Goal: Contribute content

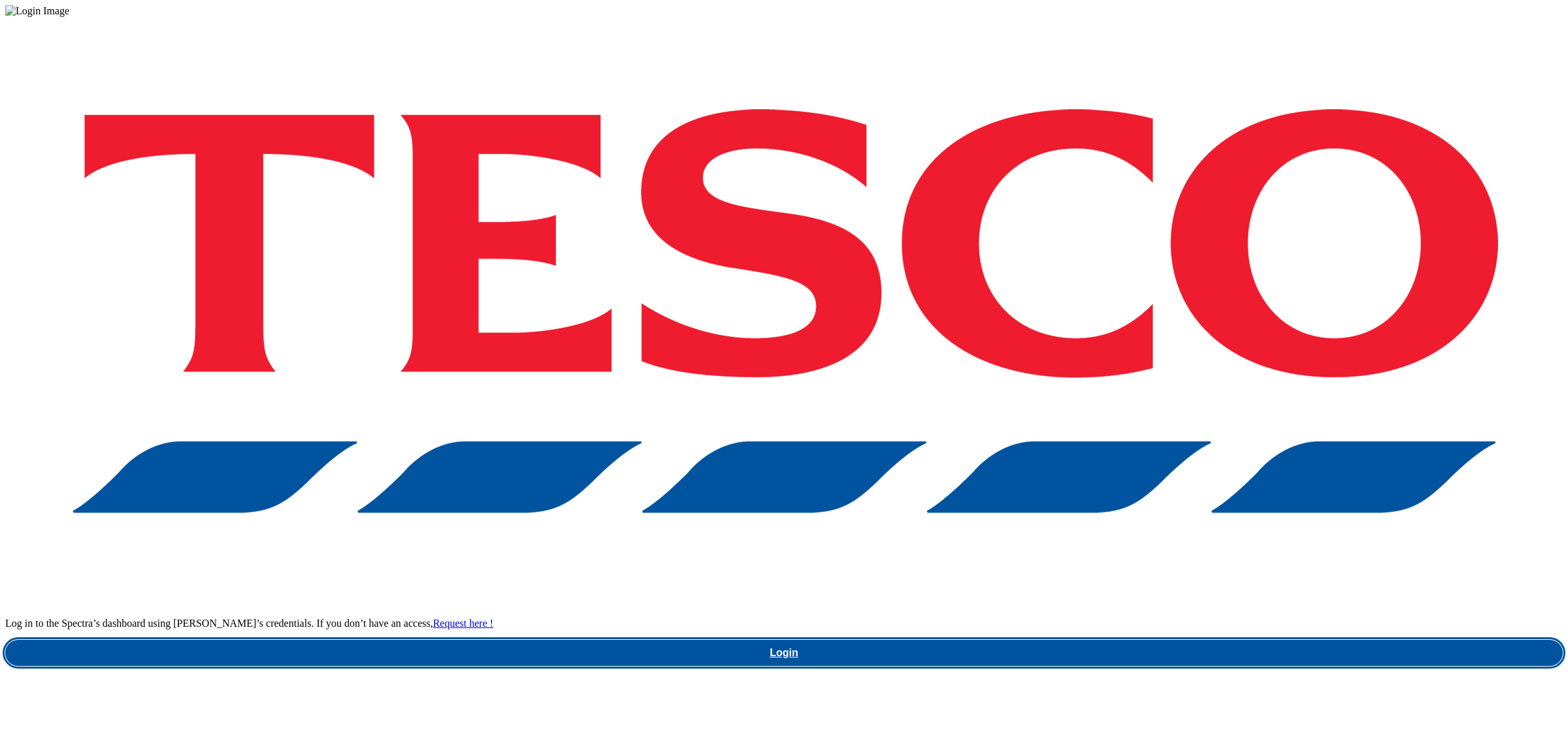
click at [1151, 640] on link "Login" at bounding box center [784, 653] width 1558 height 26
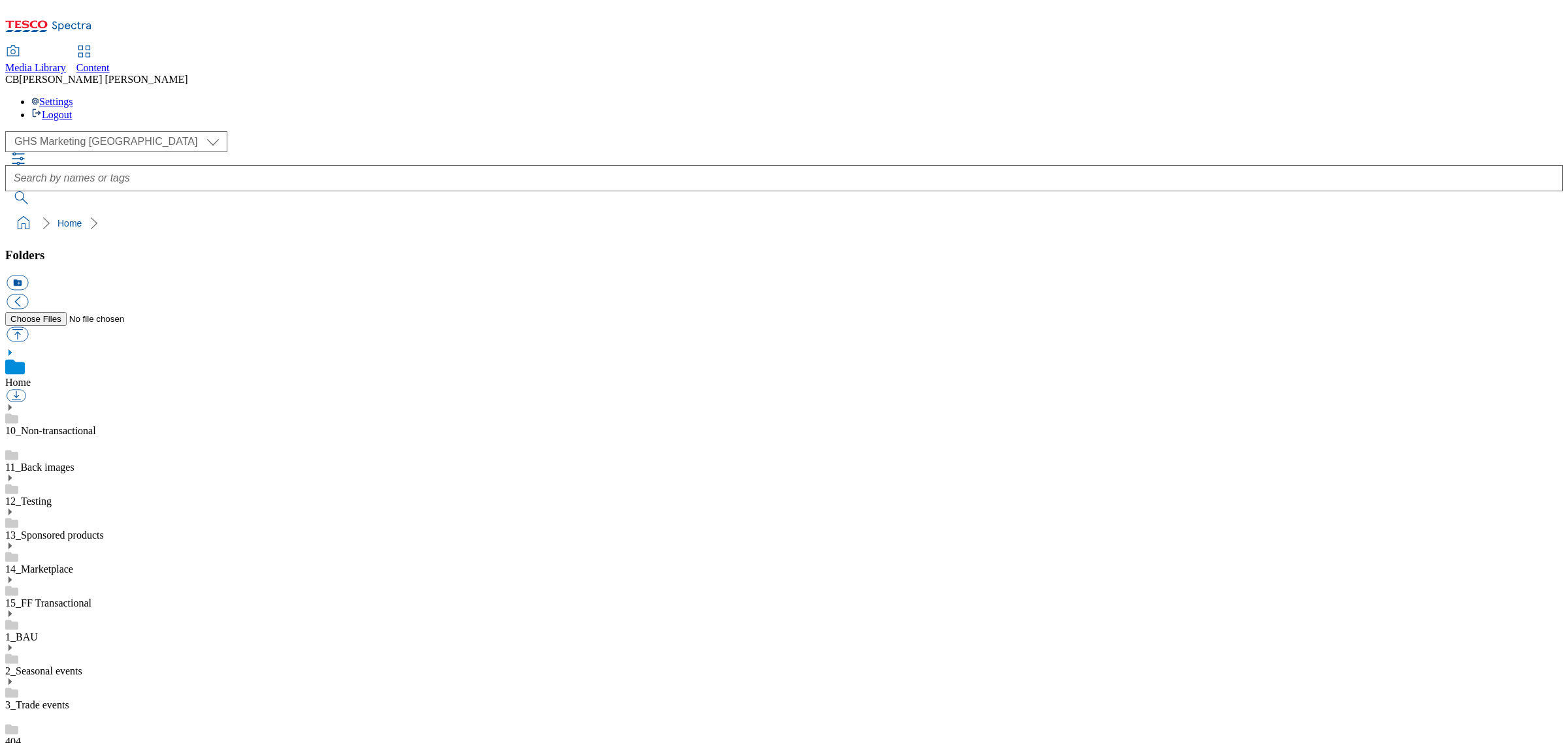
scroll to position [1, 0]
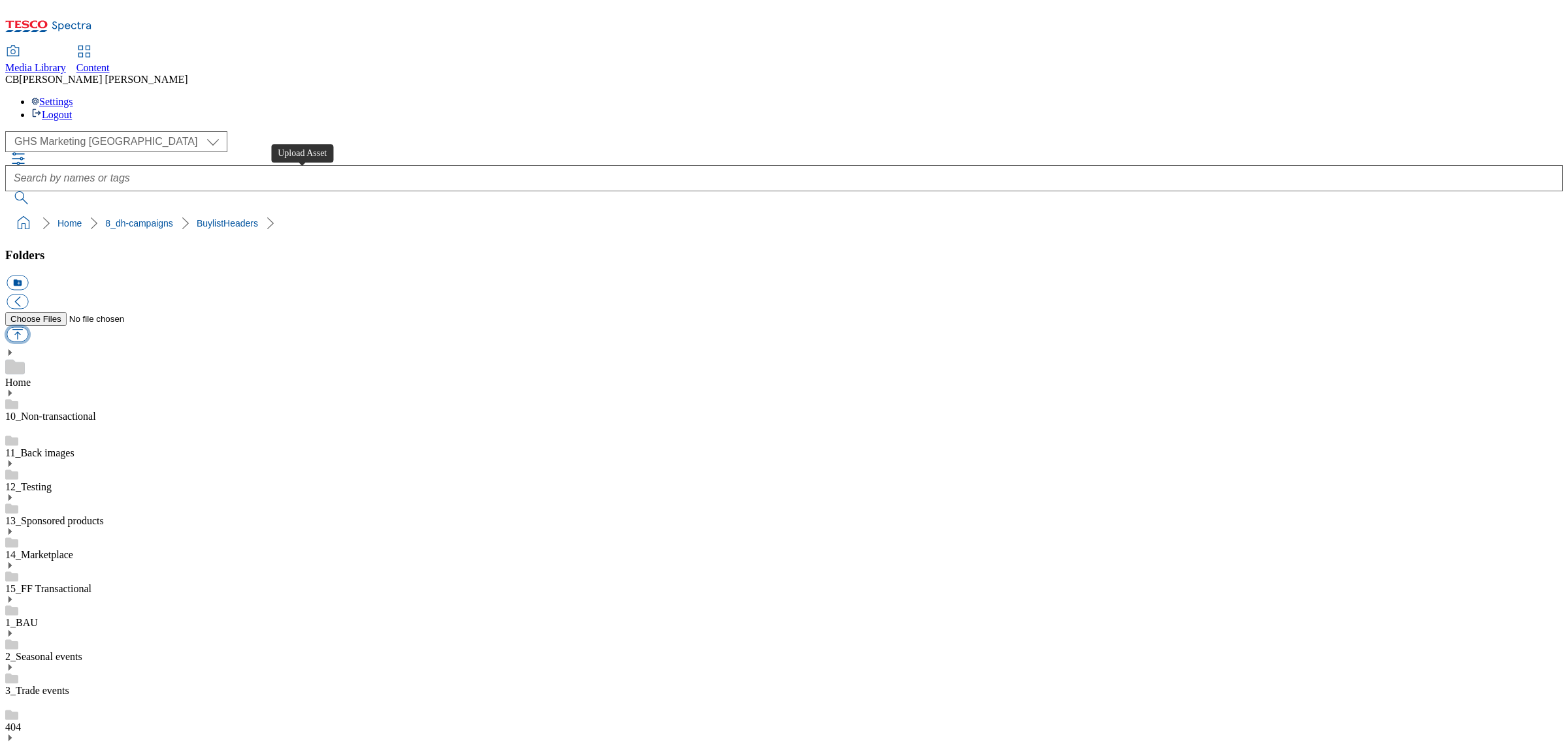
click at [28, 327] on button "button" at bounding box center [17, 334] width 21 height 15
type input "C:\fakepath\1755771130229-ad541871_Bighams_Bonne_Maman_LegoBrand_H_1184x333_V3.…"
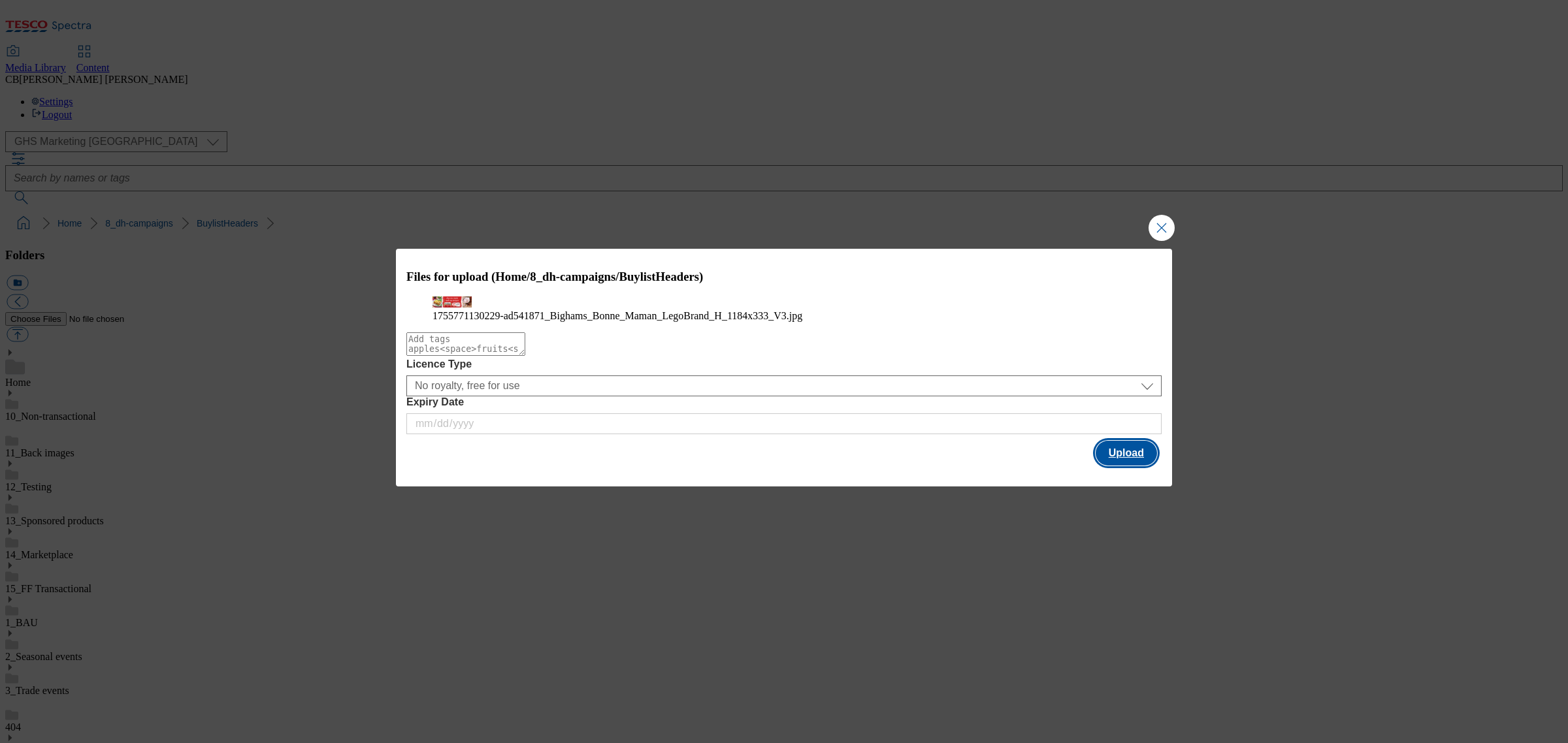
click at [1111, 466] on button "Upload" at bounding box center [1126, 453] width 62 height 25
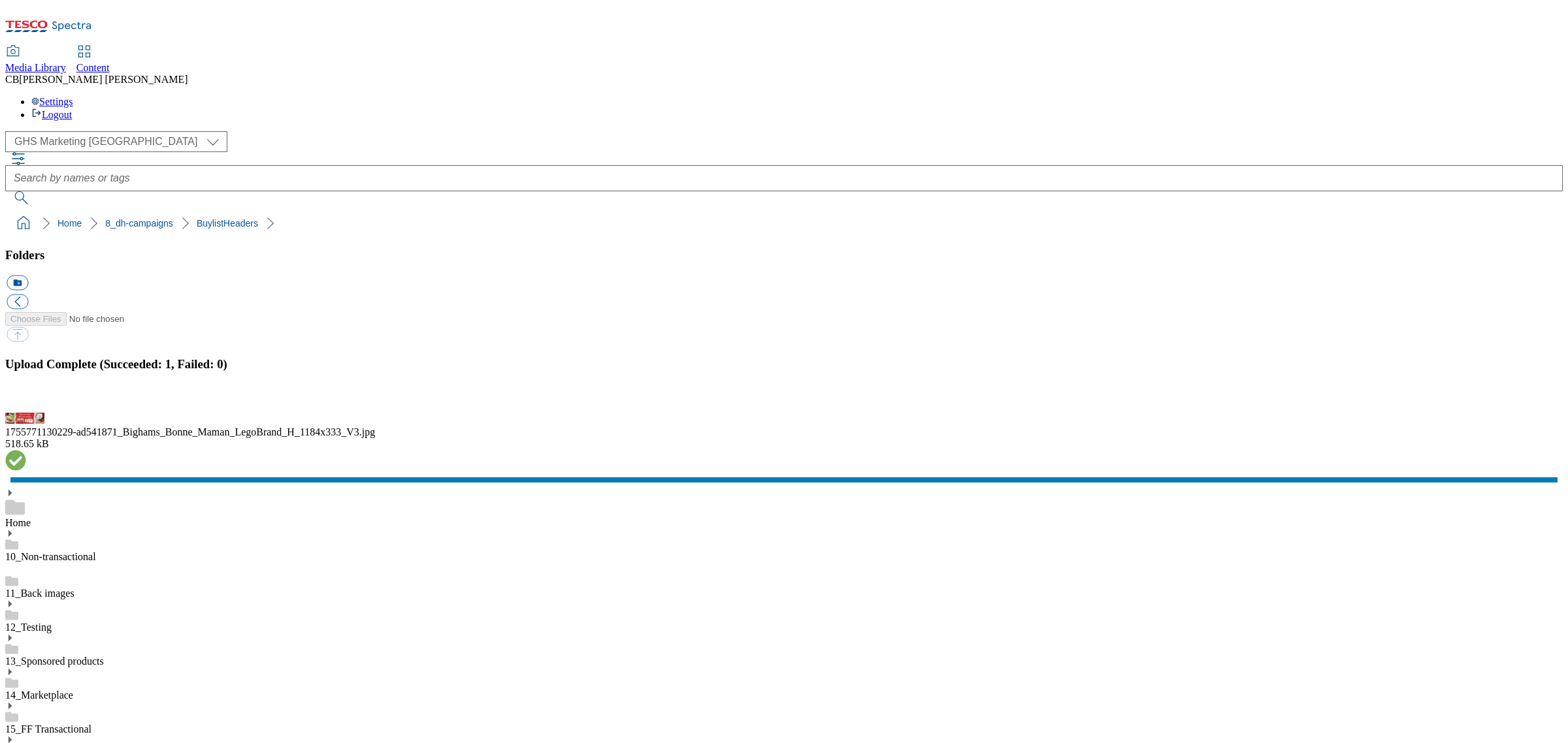
click at [26, 411] on button "button" at bounding box center [16, 405] width 20 height 13
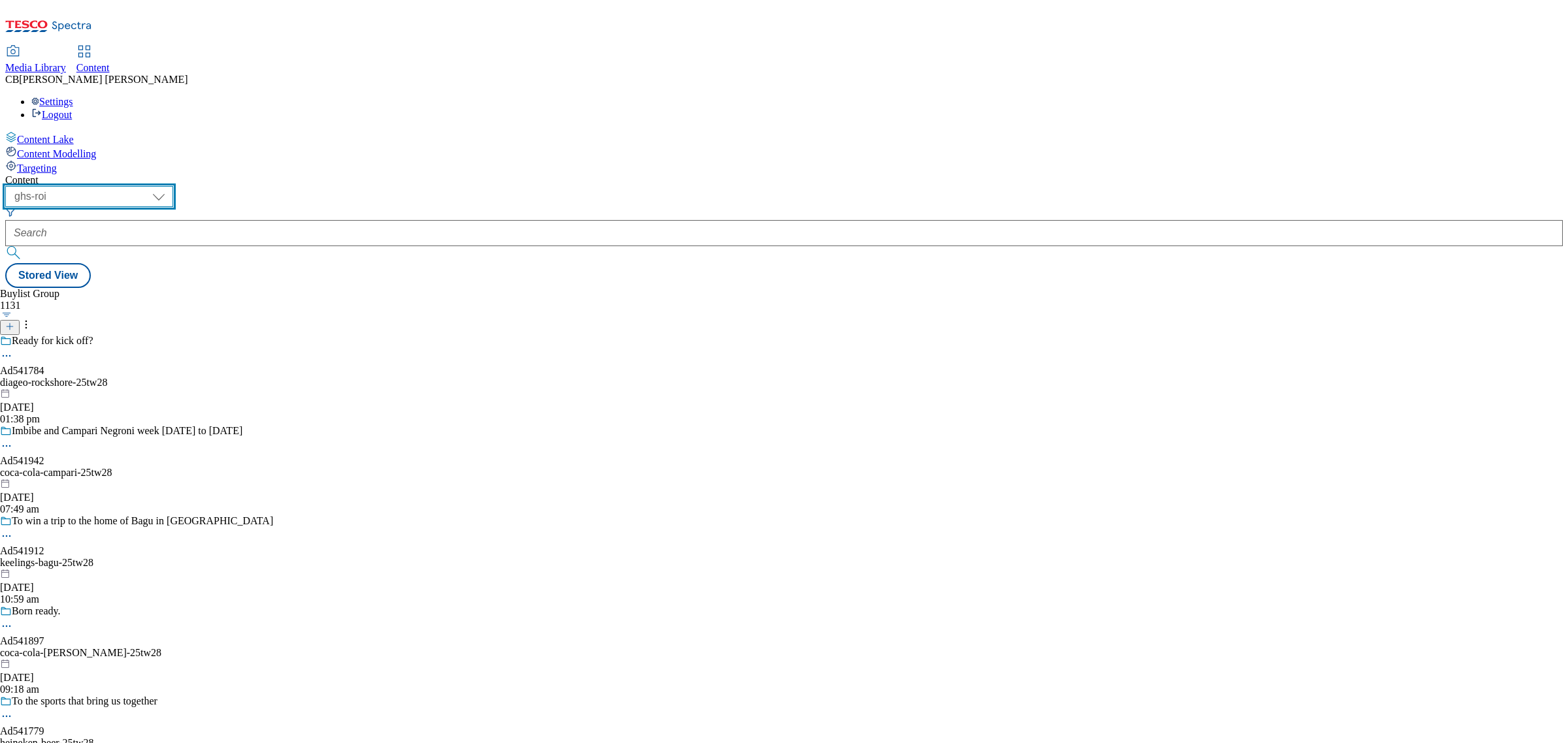
click at [174, 186] on select "ghs-roi ghs-[GEOGRAPHIC_DATA]" at bounding box center [89, 196] width 168 height 21
select select "ghs-[GEOGRAPHIC_DATA]"
click at [170, 186] on select "ghs-roi ghs-[GEOGRAPHIC_DATA]" at bounding box center [89, 196] width 168 height 21
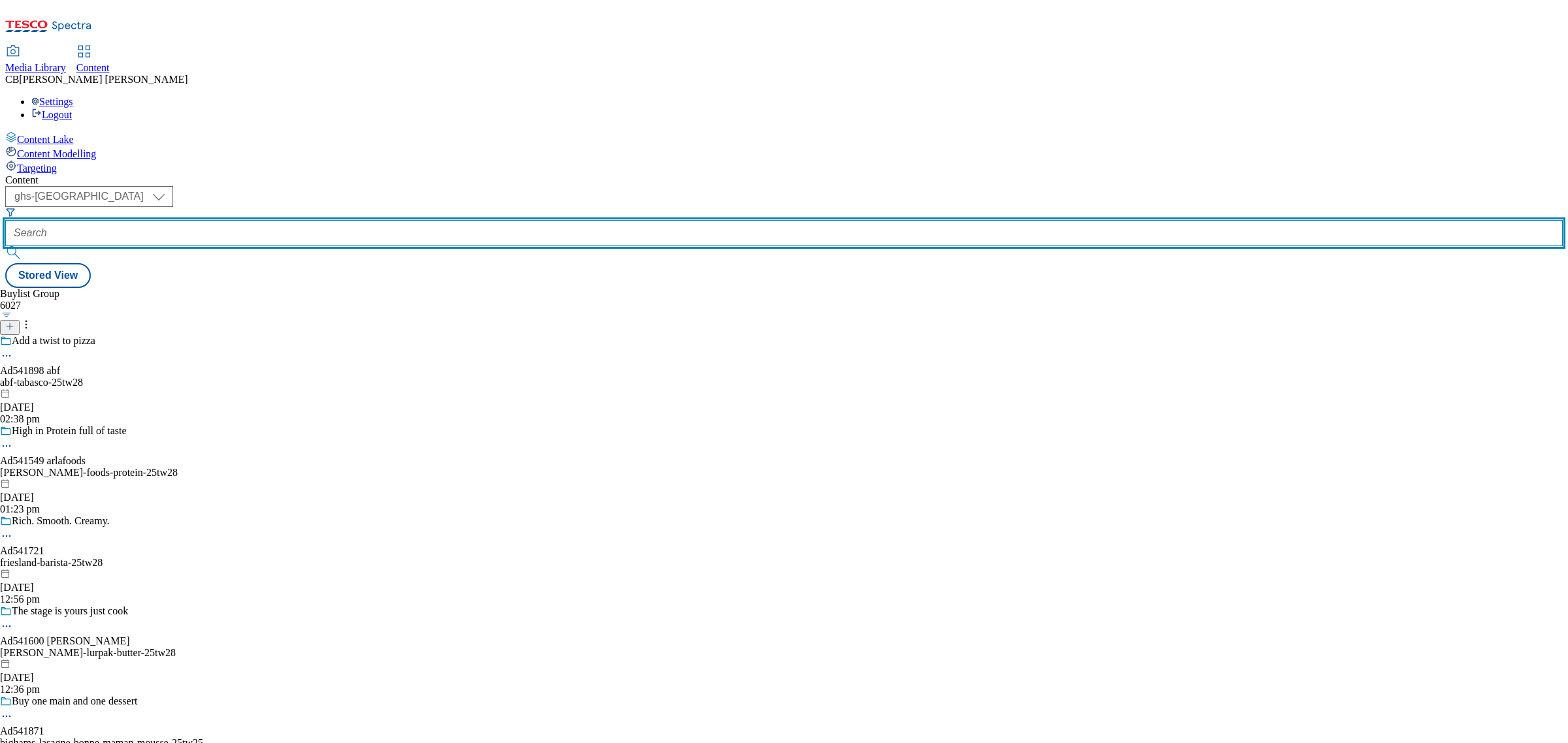
click at [314, 220] on input "text" at bounding box center [784, 232] width 1558 height 26
paste input "bighams-lasagne-bonne-maman-mousse-25tw25"
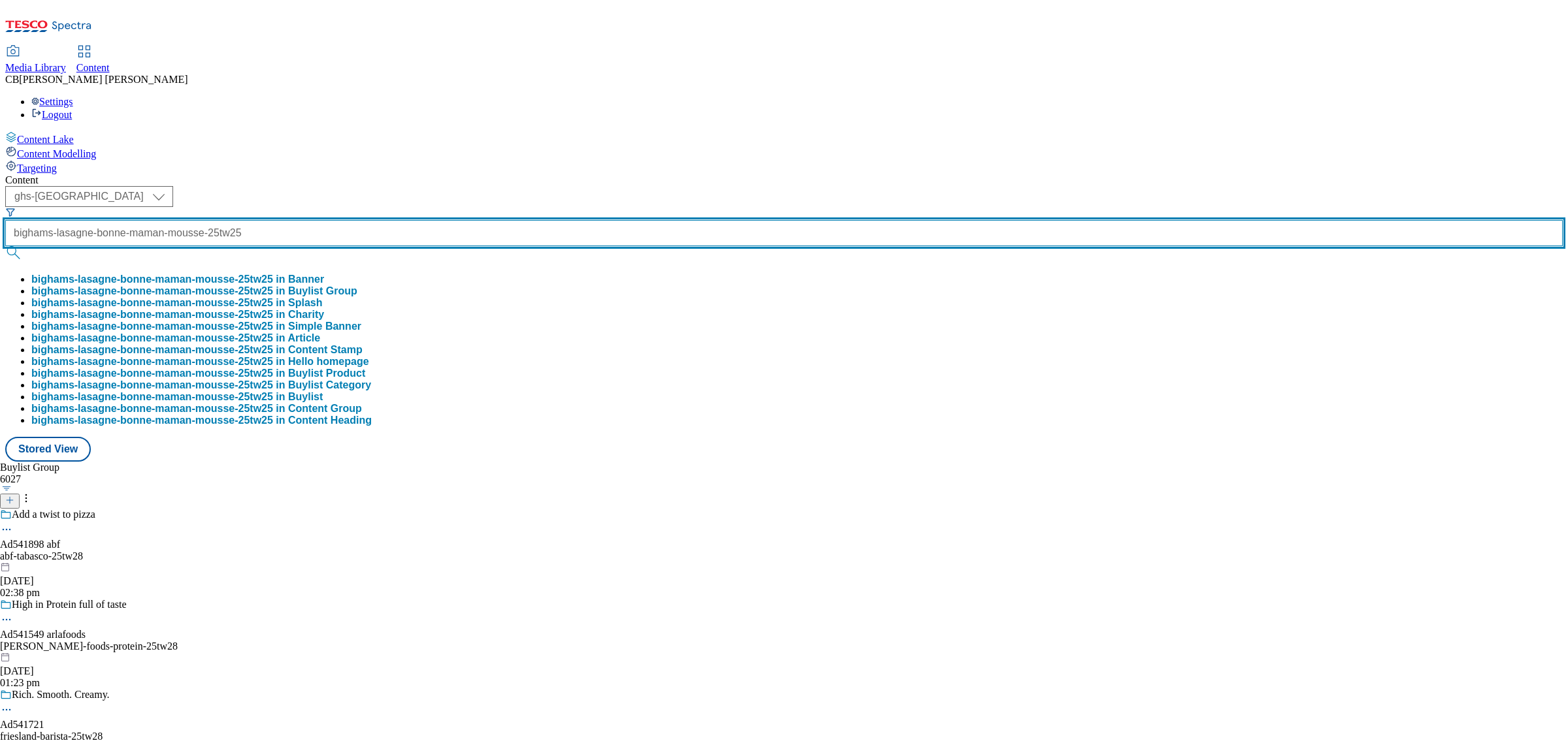
scroll to position [0, 101]
type input "bighams-lasagne-bonne-maman-mousse-25tw25"
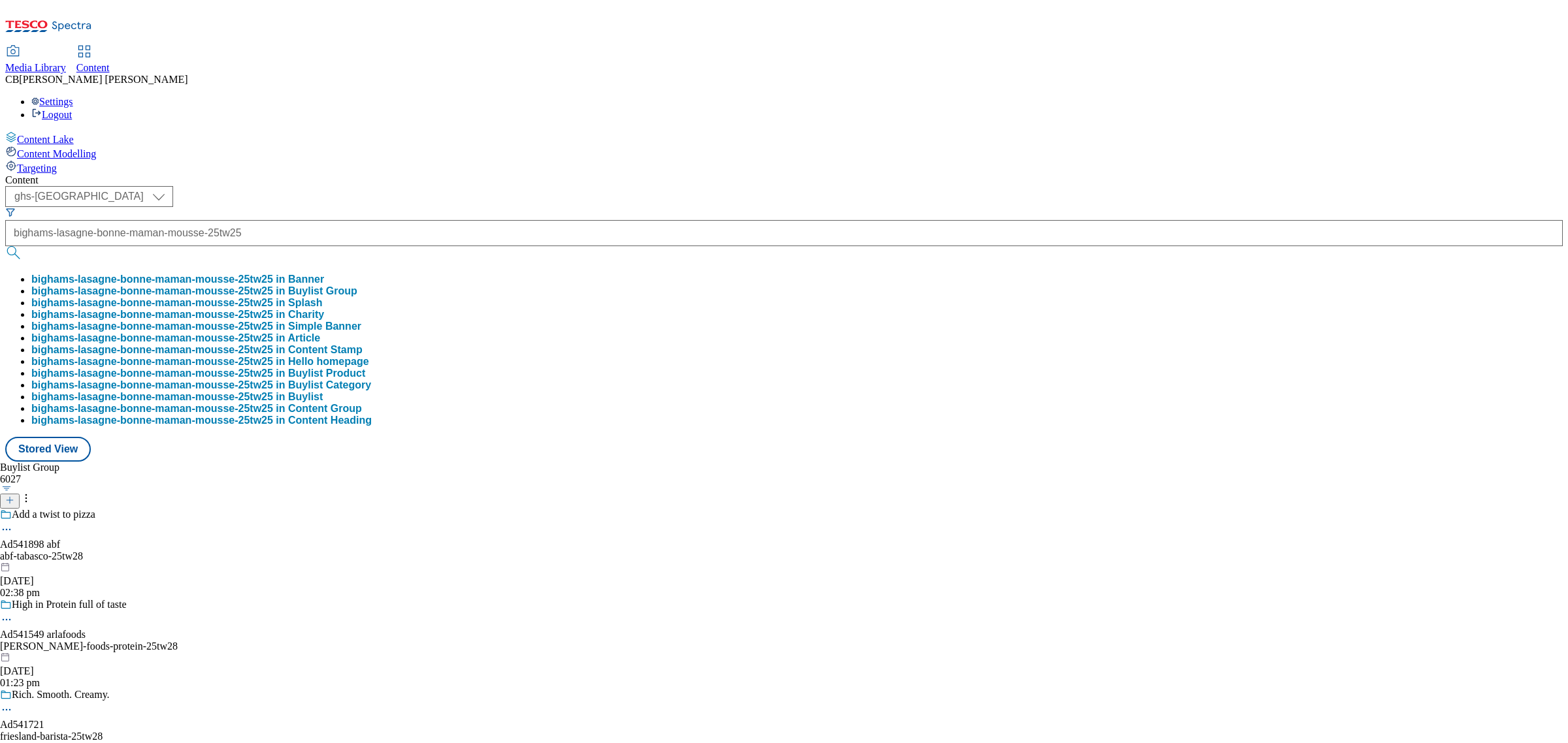
click at [358, 285] on button "bighams-lasagne-bonne-maman-mousse-25tw25 in Buylist Group" at bounding box center [194, 291] width 326 height 12
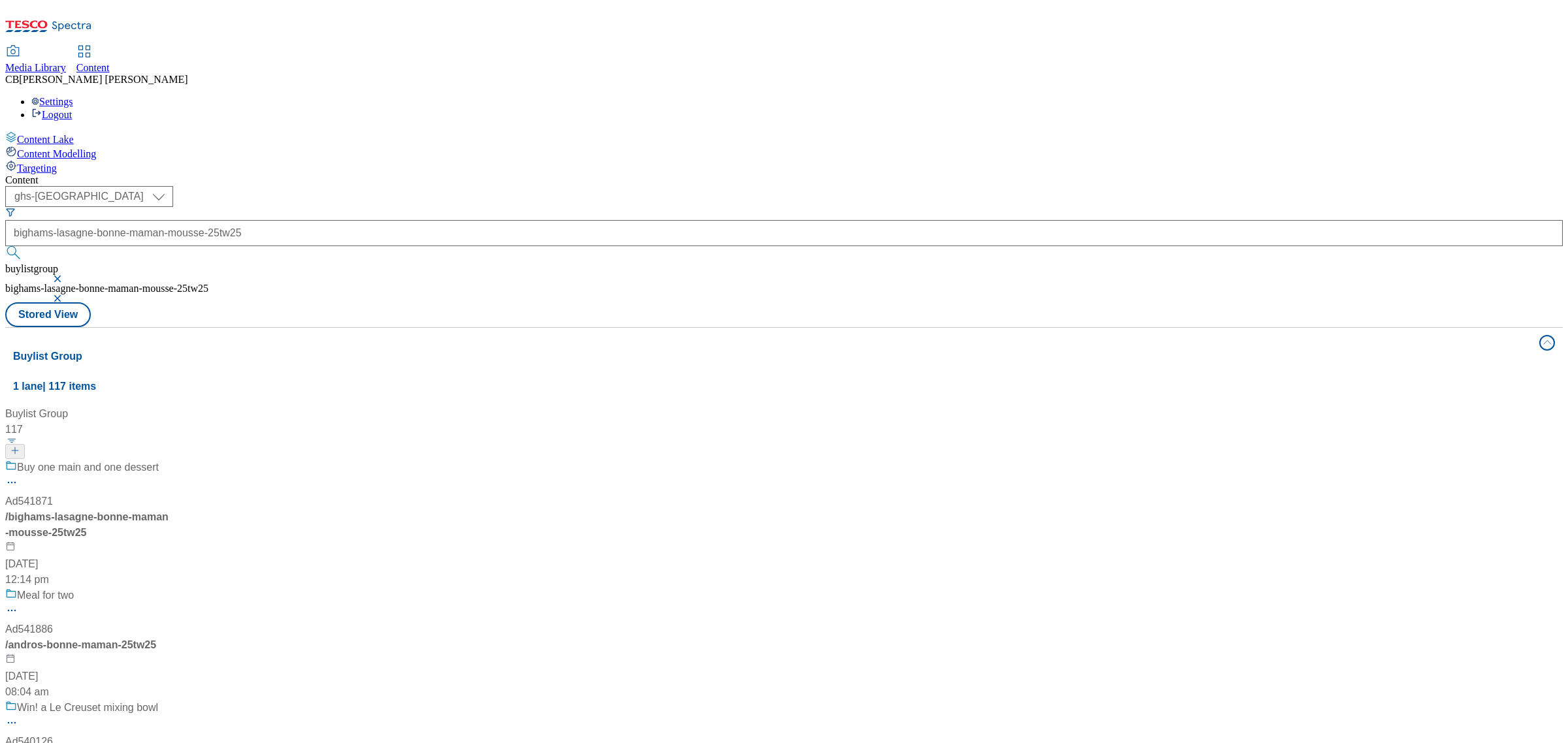
click at [168, 460] on div "Buy one main and one dessert Ad541871 / bighams-lasagne-bonne-maman-mousse-25tw…" at bounding box center [87, 523] width 164 height 128
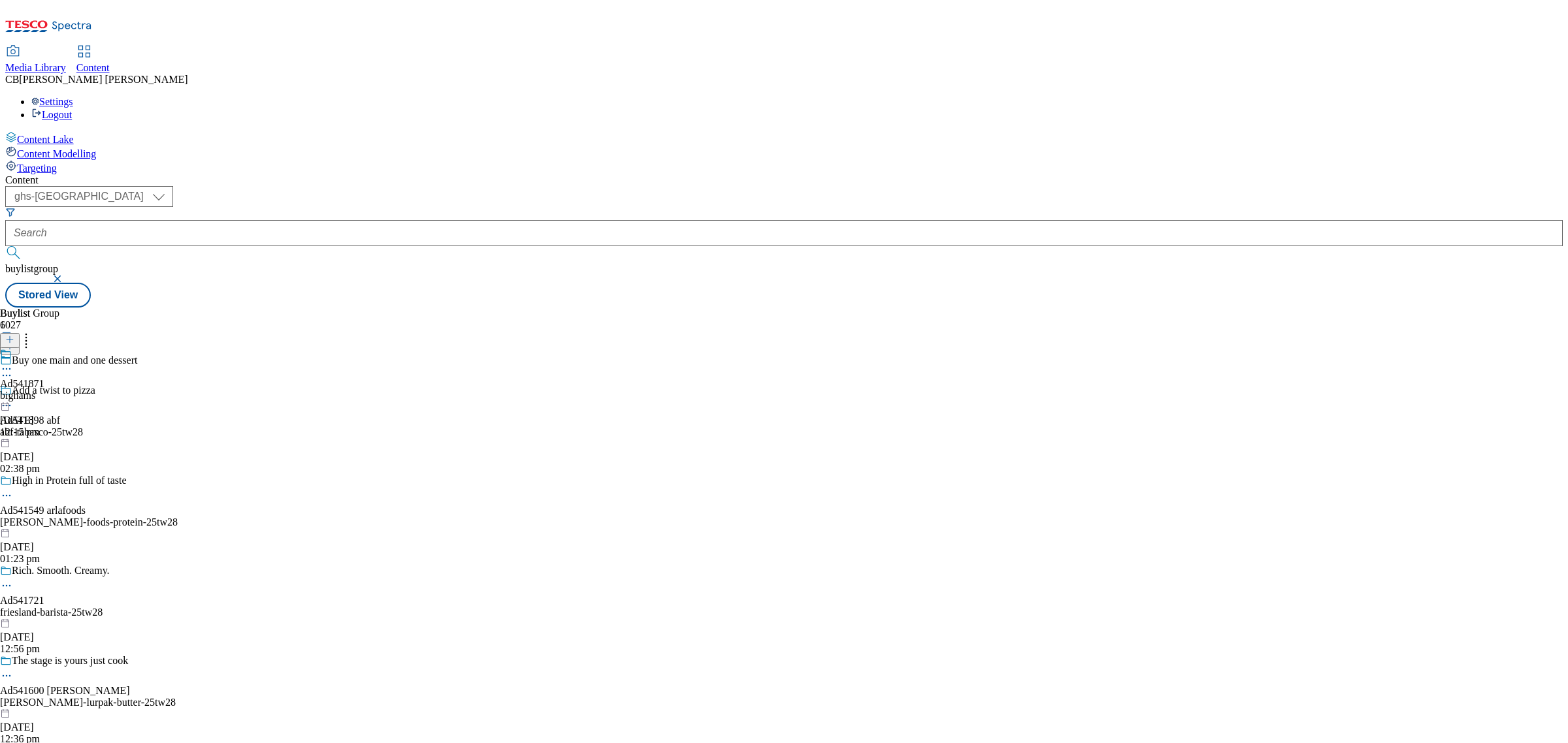
click at [13, 362] on icon at bounding box center [6, 368] width 13 height 13
click at [61, 389] on button "Edit" at bounding box center [43, 396] width 35 height 15
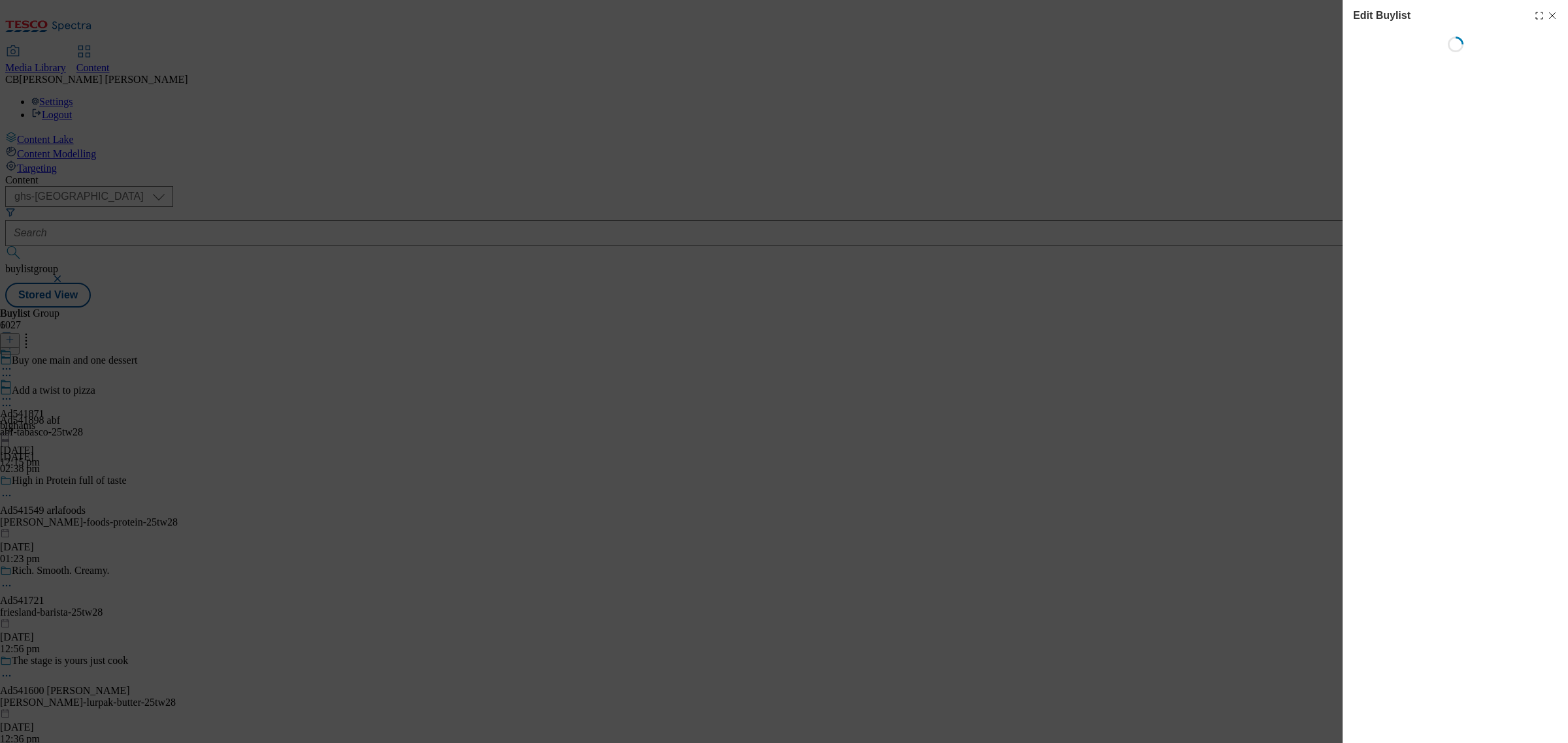
select select "tactical"
select select "supplier funded short term 1-3 weeks"
select select "dunnhumby"
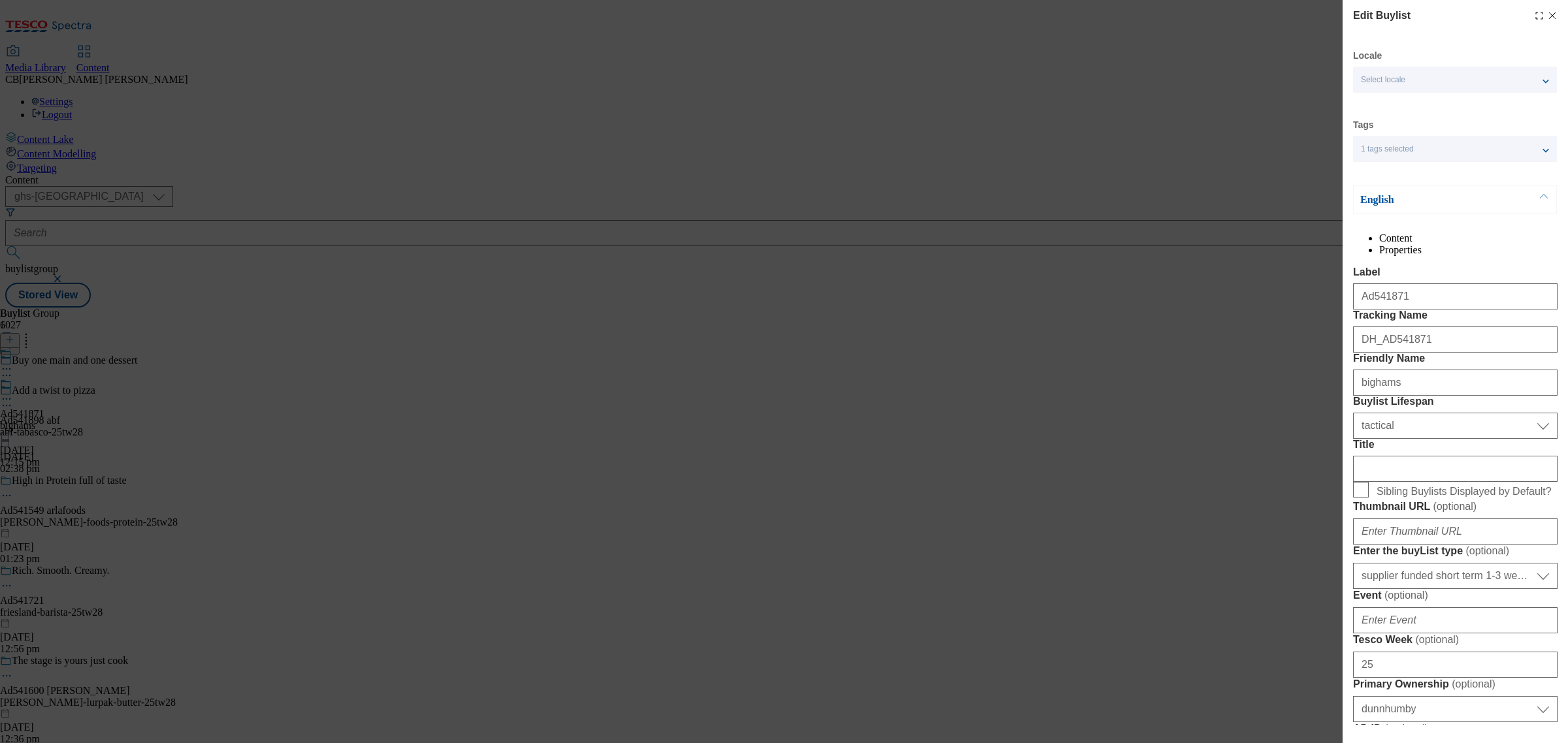
select select "Banner"
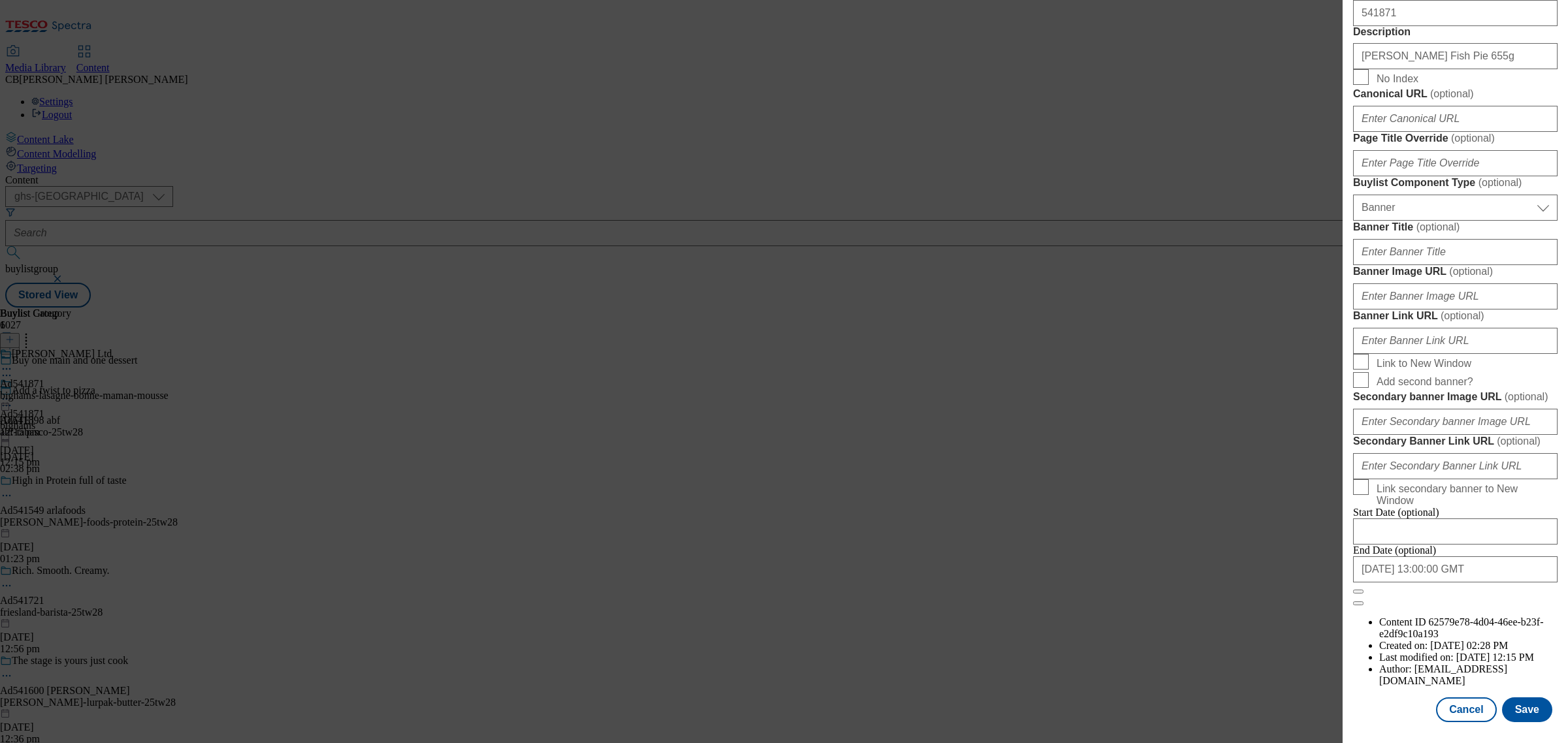
scroll to position [1073, 0]
click at [1442, 309] on input "Banner Image URL ( optional )" at bounding box center [1455, 296] width 205 height 26
paste input "[URL][DOMAIN_NAME]"
type input "[URL][DOMAIN_NAME]"
click at [1528, 278] on label "Banner Image URL ( optional )" at bounding box center [1455, 272] width 205 height 13
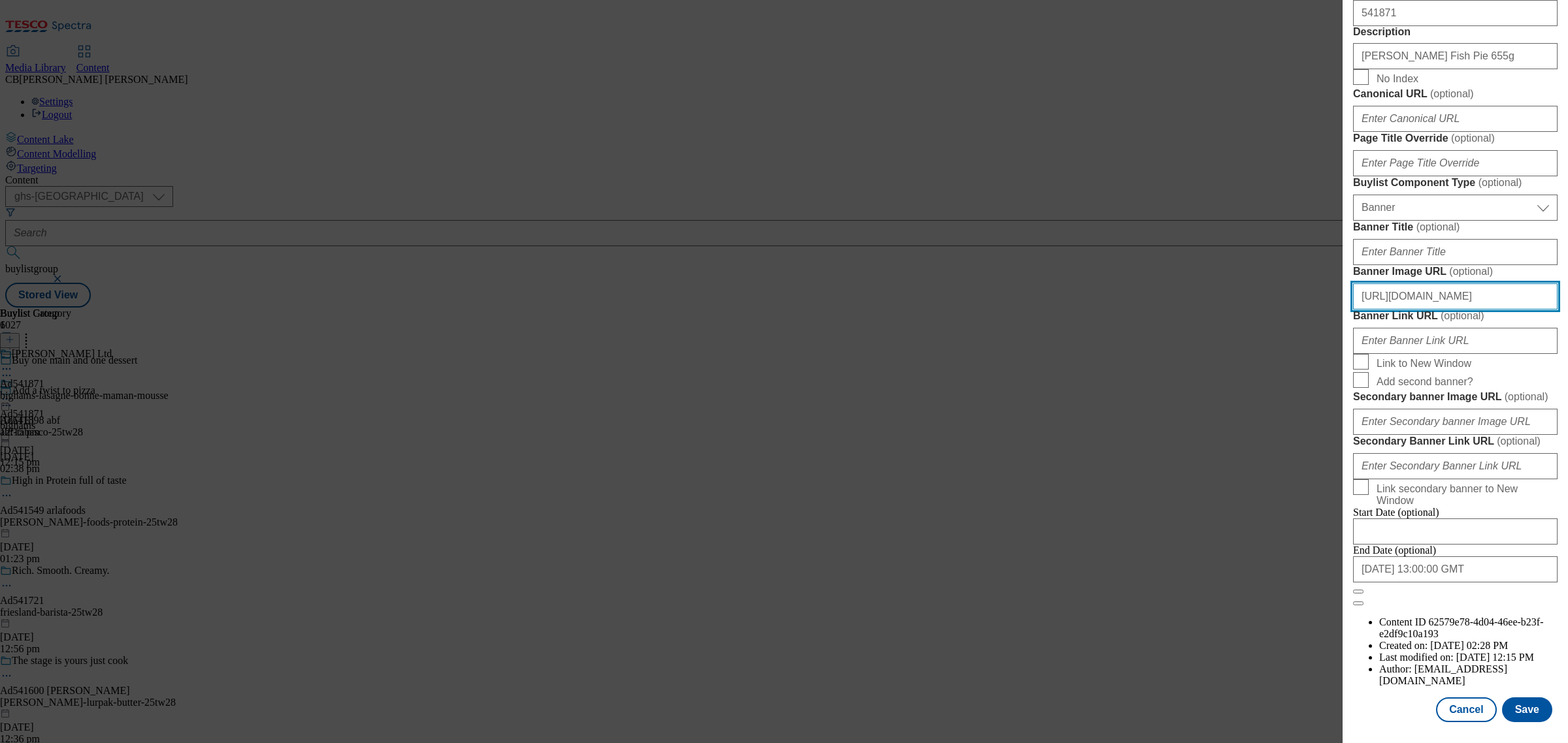
click at [1528, 309] on input "[URL][DOMAIN_NAME]" at bounding box center [1455, 296] width 205 height 26
drag, startPoint x: 1510, startPoint y: 690, endPoint x: 1506, endPoint y: 684, distance: 7.2
click at [1508, 697] on button "Save" at bounding box center [1528, 710] width 50 height 25
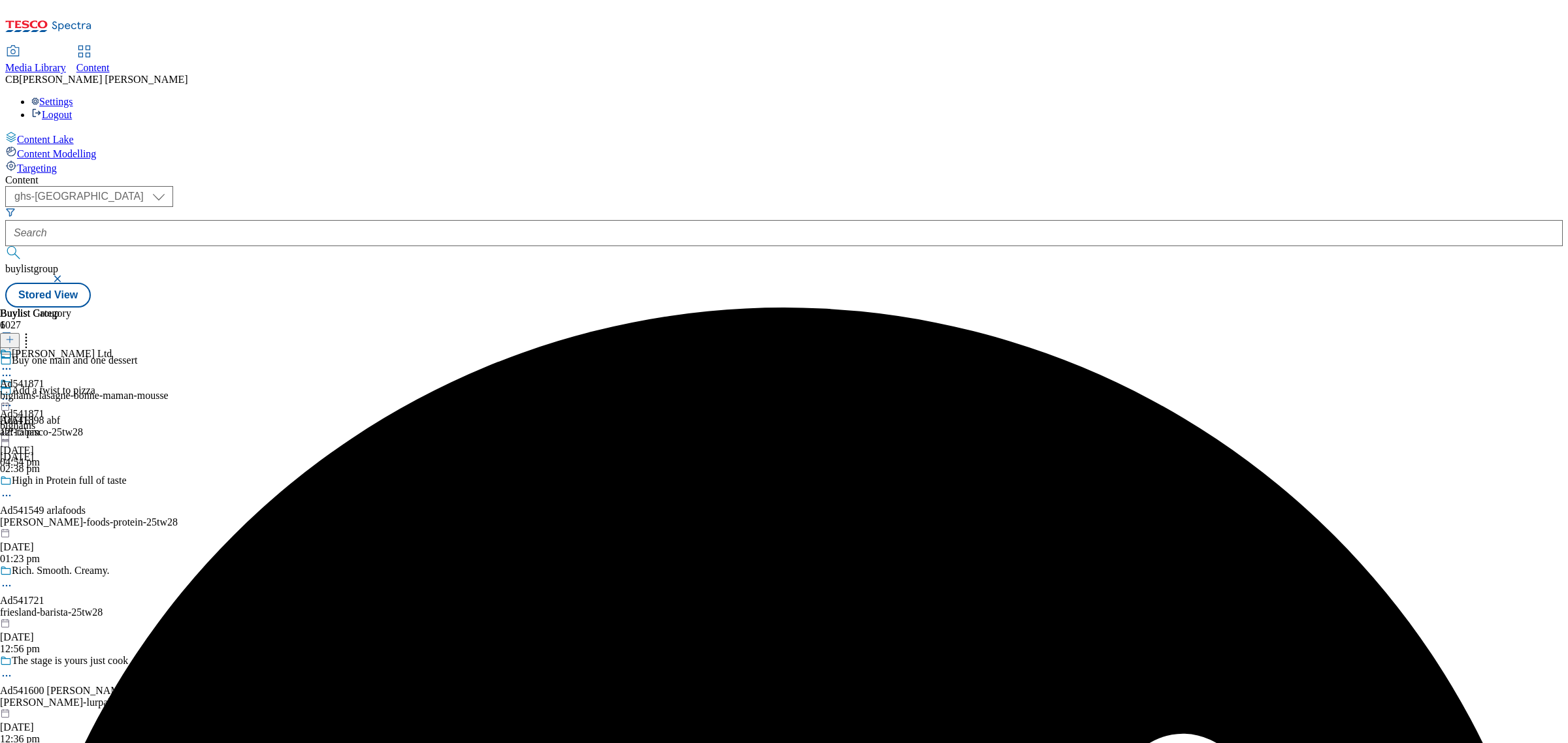
click at [13, 393] on icon at bounding box center [6, 399] width 13 height 13
click at [72, 482] on span "Preview" at bounding box center [55, 486] width 30 height 10
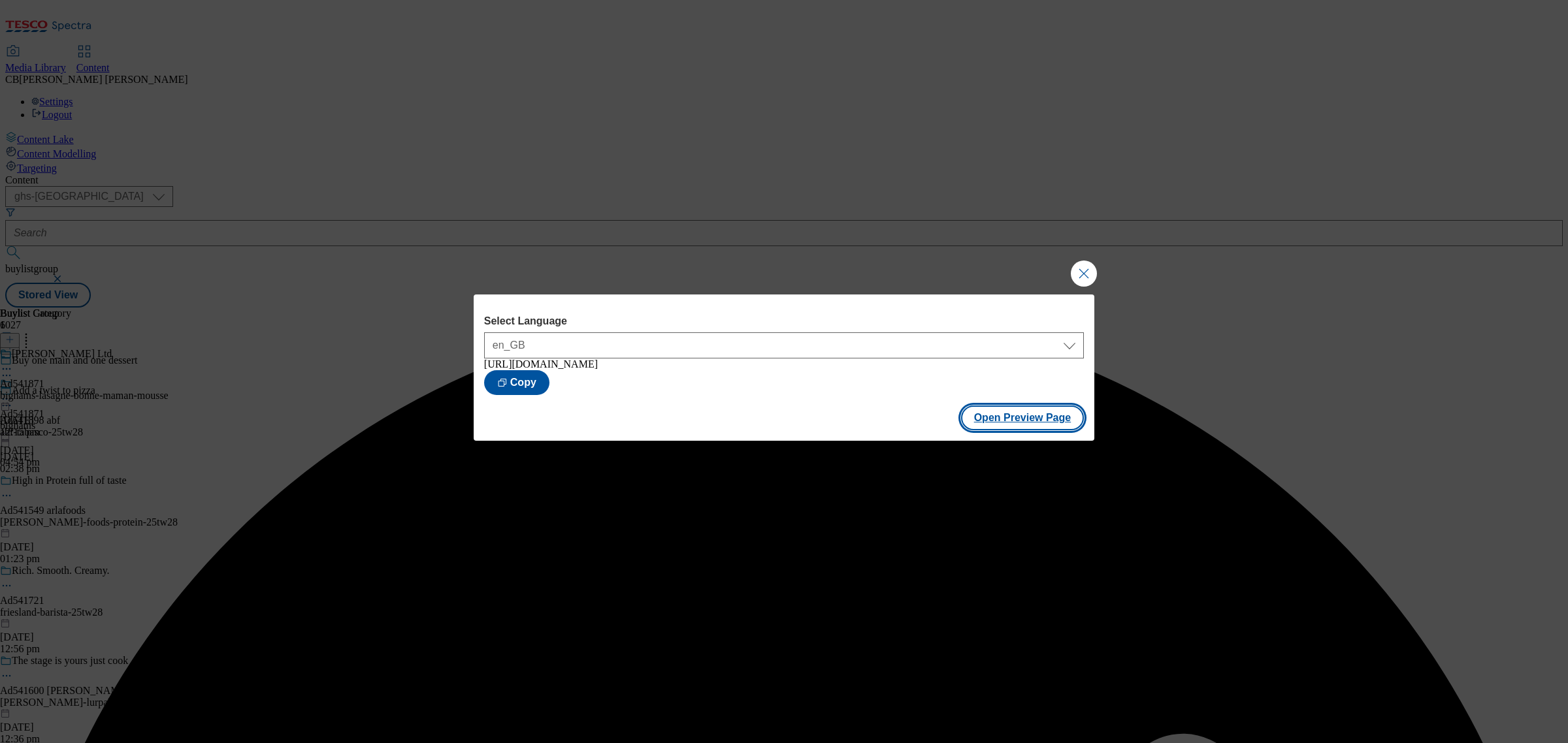
click at [988, 423] on button "Open Preview Page" at bounding box center [1023, 418] width 123 height 25
drag, startPoint x: 1083, startPoint y: 268, endPoint x: 945, endPoint y: 274, distance: 138.1
click at [1083, 268] on button "Close Modal" at bounding box center [1083, 274] width 26 height 26
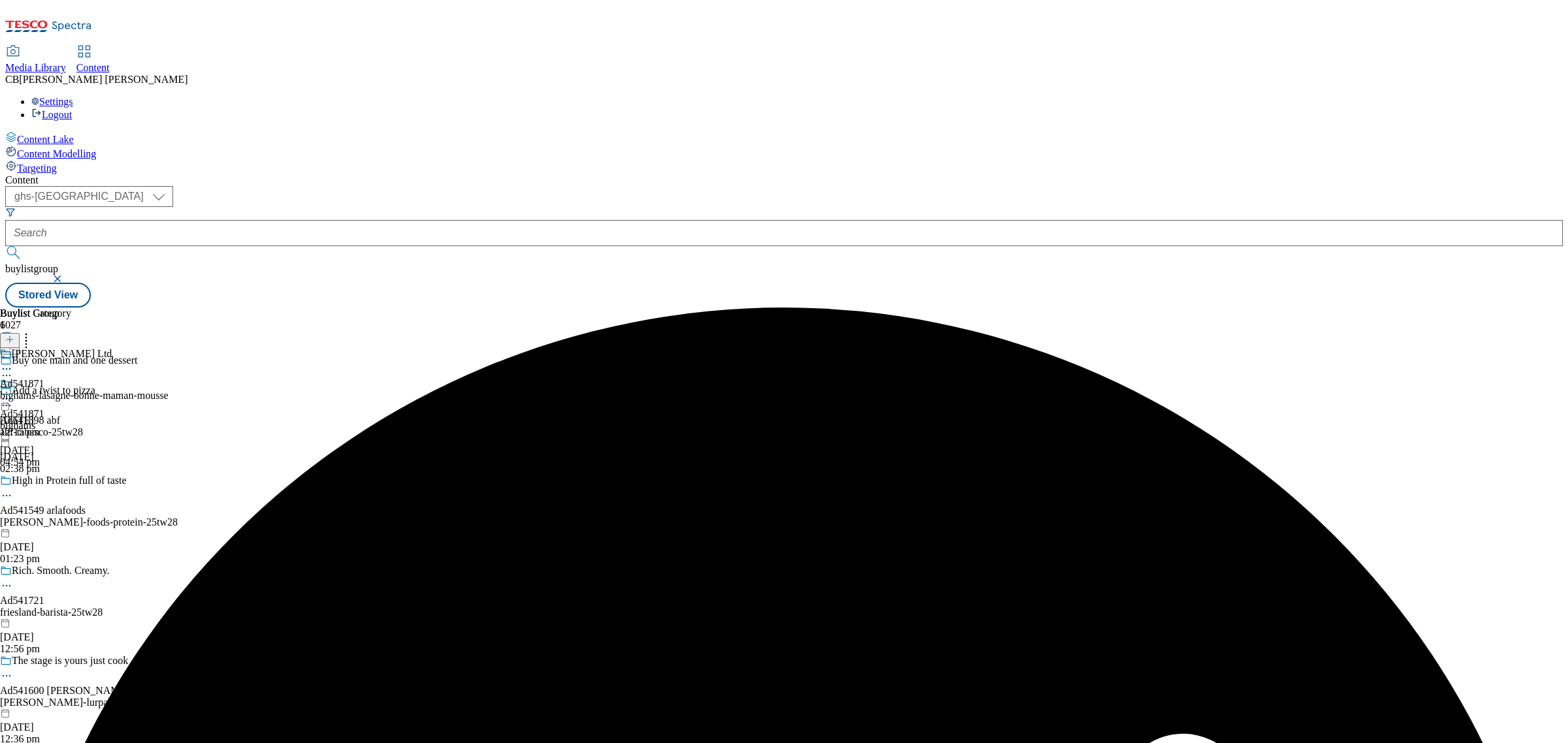
click at [45, 378] on div at bounding box center [22, 393] width 45 height 30
click at [8, 399] on circle at bounding box center [7, 400] width 2 height 2
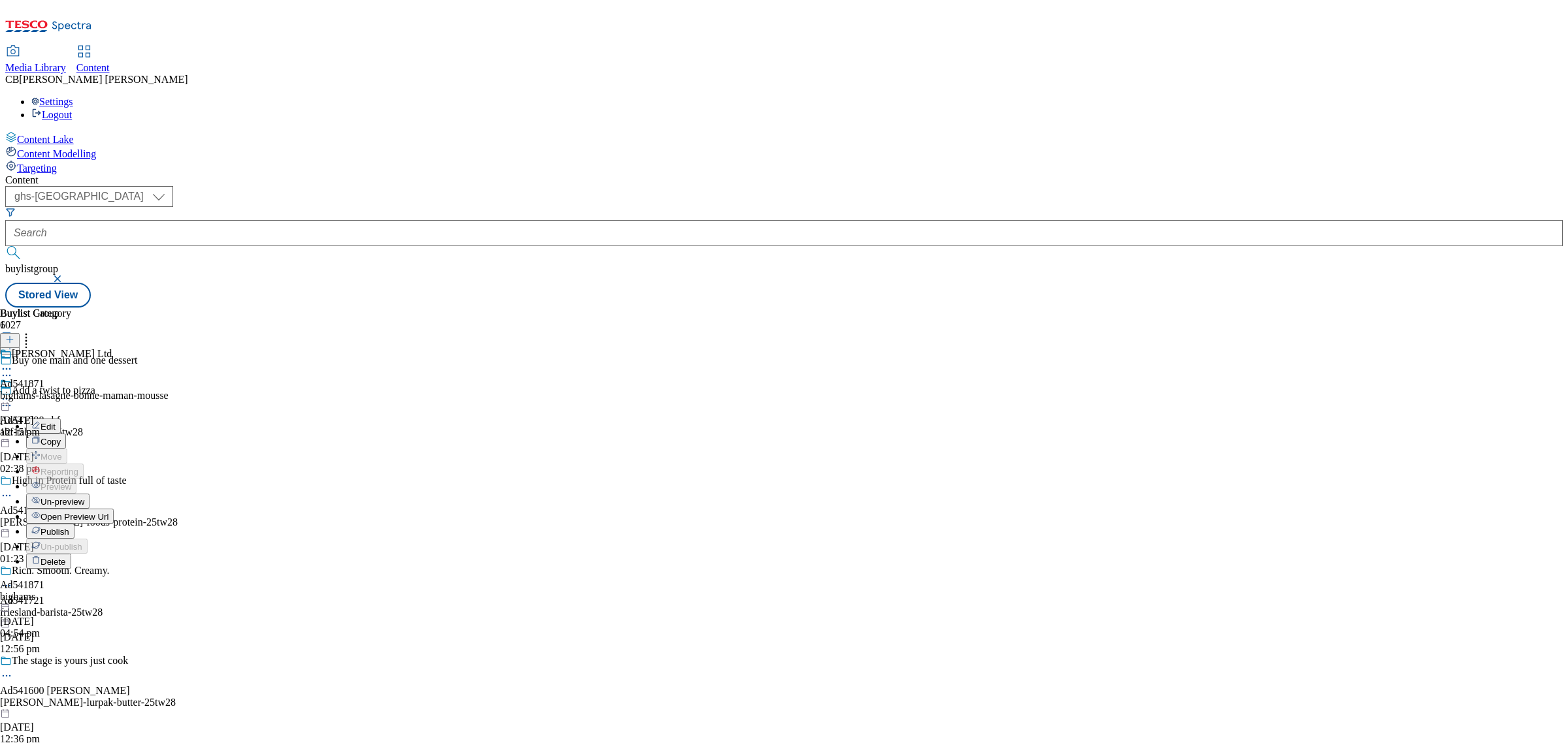
click at [69, 528] on span "Publish" at bounding box center [55, 532] width 29 height 10
